Goal: Find specific page/section: Find specific page/section

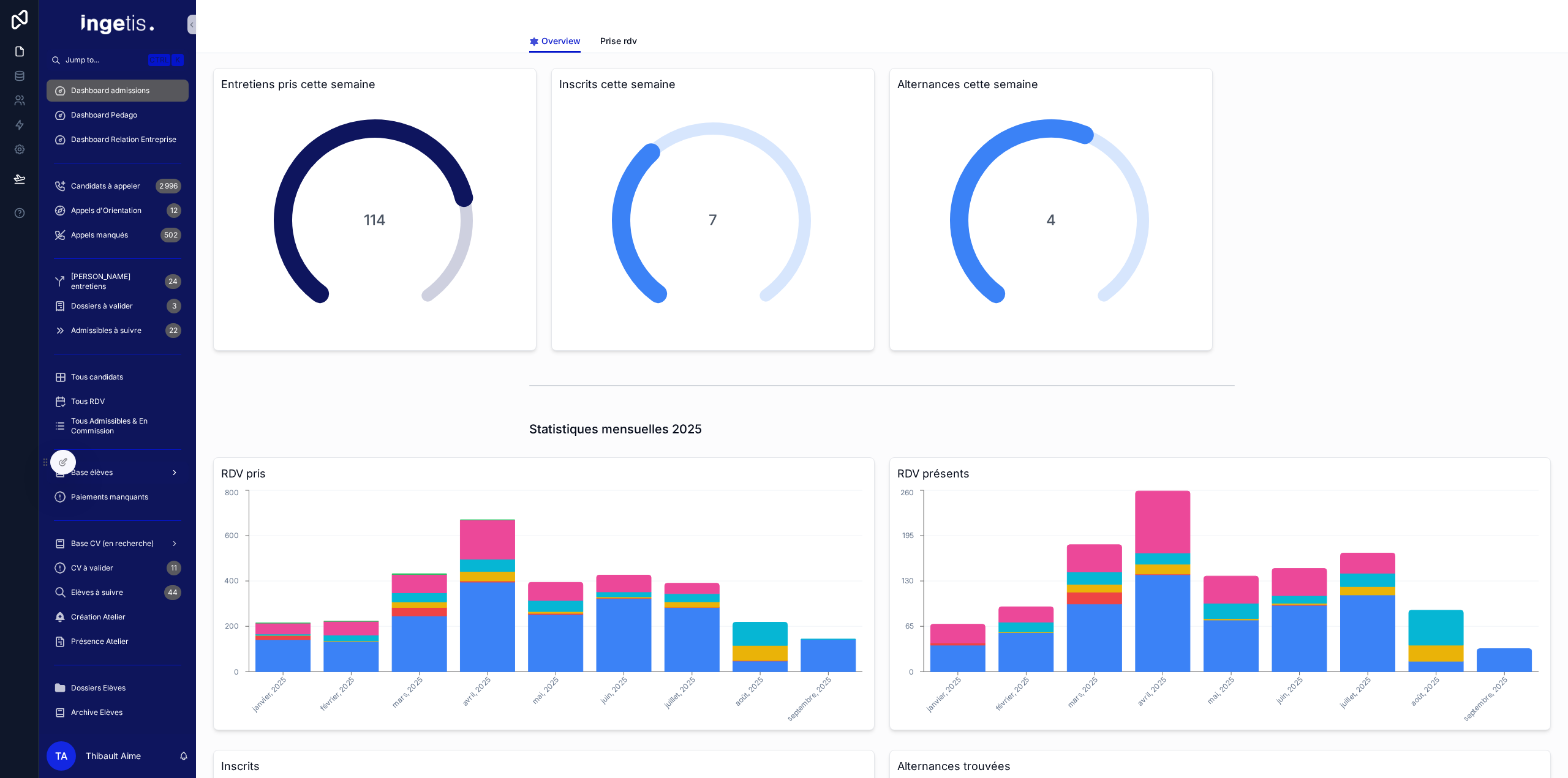
click at [128, 475] on div "Base élèves" at bounding box center [117, 472] width 128 height 20
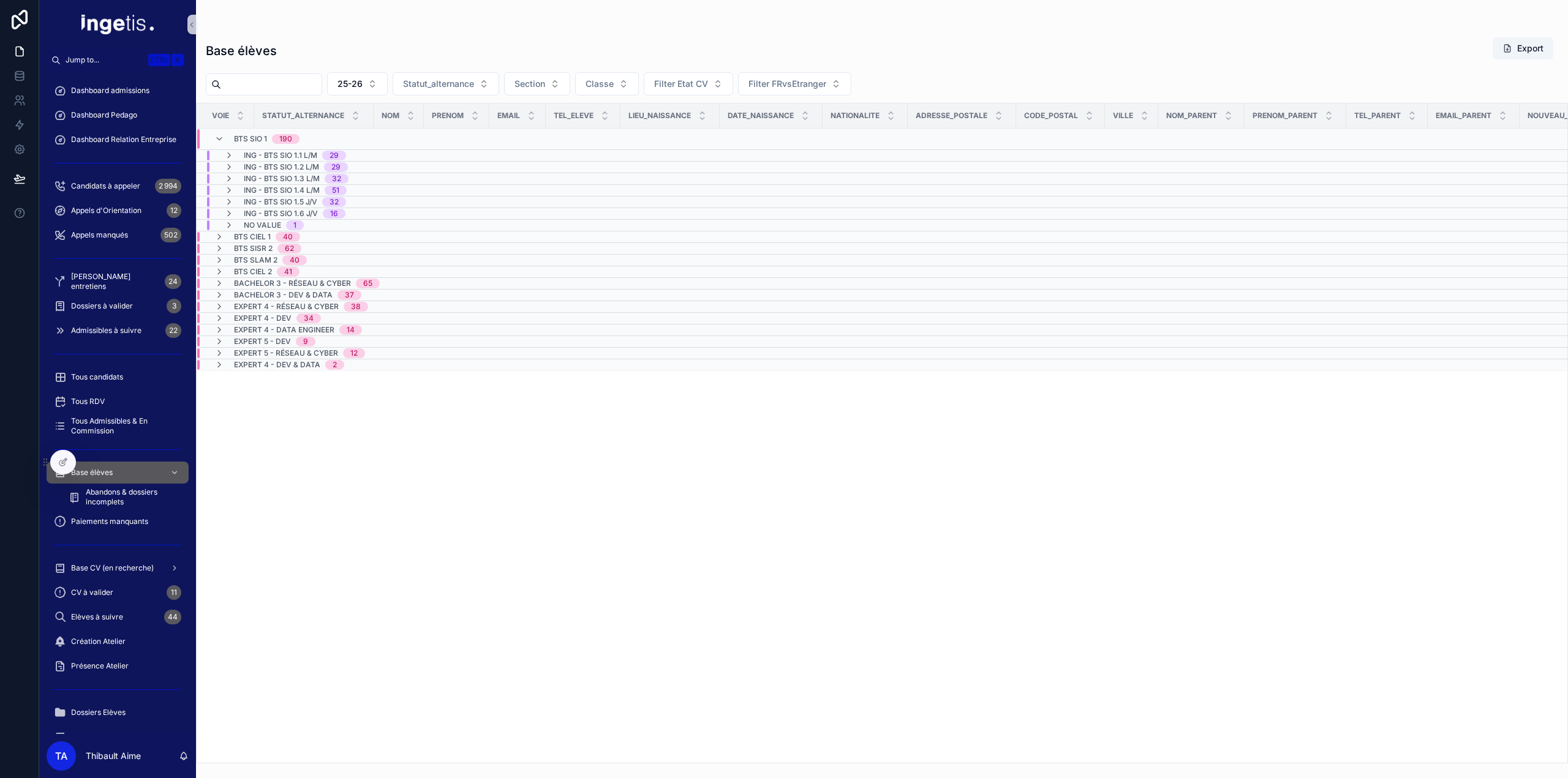
click at [303, 137] on div "BTS SIO 1 190" at bounding box center [257, 139] width 115 height 20
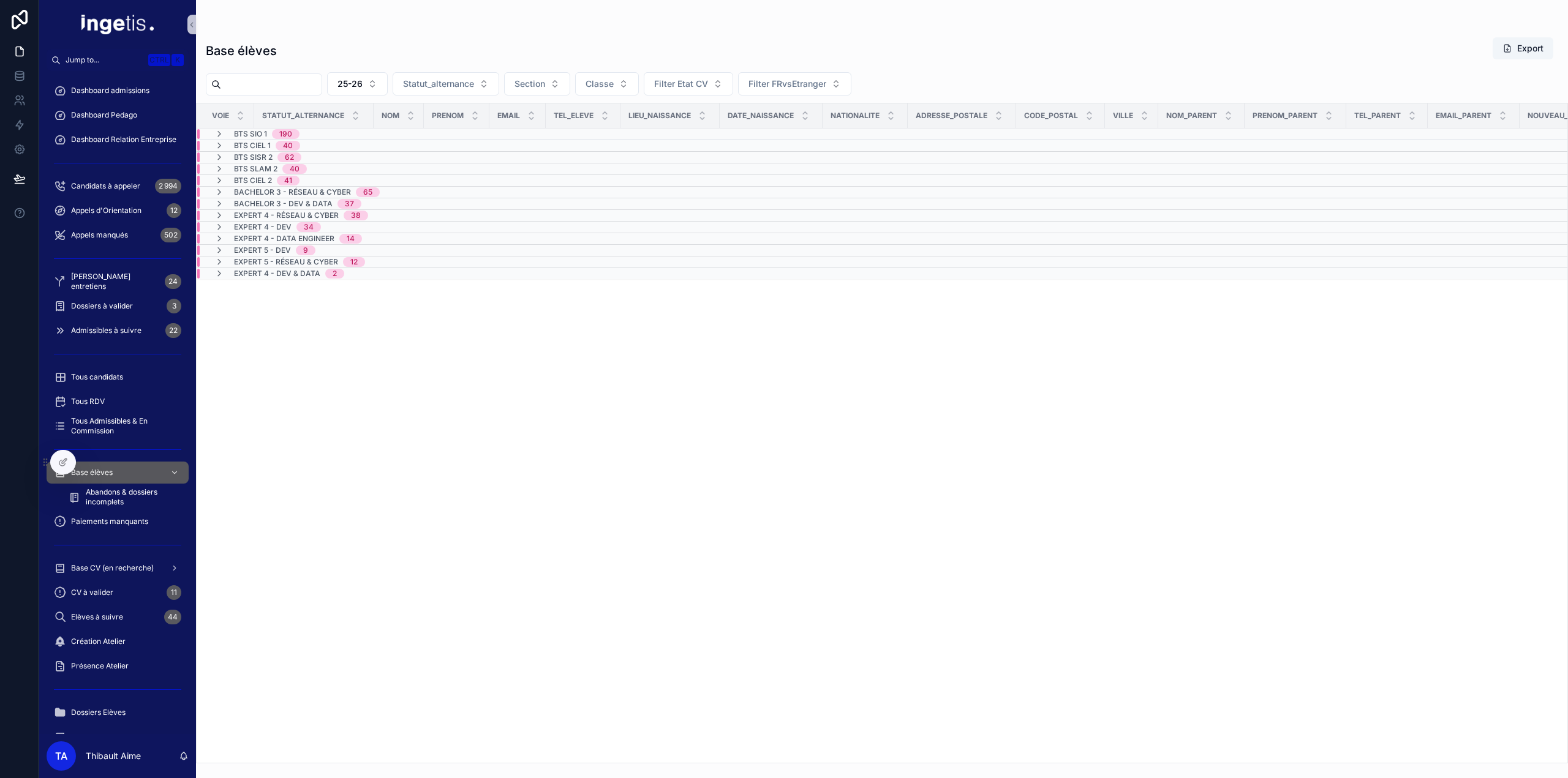
click at [381, 191] on div "Bachelor 3 - Réseau & Cyber 65" at bounding box center [297, 192] width 194 height 10
click at [381, 193] on div "Bachelor 3 - Réseau & Cyber 65" at bounding box center [297, 197] width 194 height 20
click at [133, 90] on span "Dashboard admissions" at bounding box center [110, 90] width 78 height 10
